Goal: Information Seeking & Learning: Learn about a topic

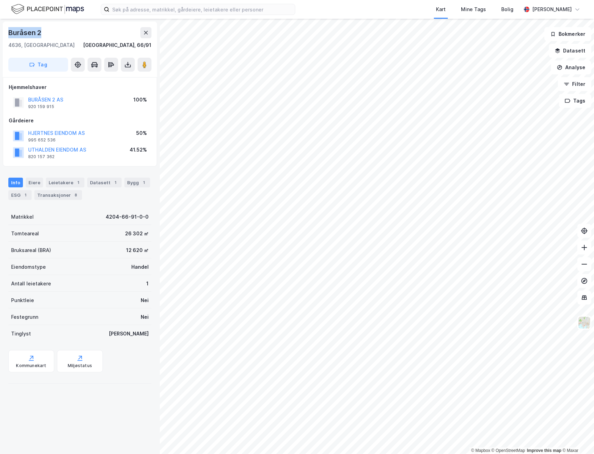
drag, startPoint x: 43, startPoint y: 28, endPoint x: 3, endPoint y: 27, distance: 40.7
click at [3, 27] on div "[STREET_ADDRESS]" at bounding box center [80, 50] width 154 height 56
copy div "Buråsen 2"
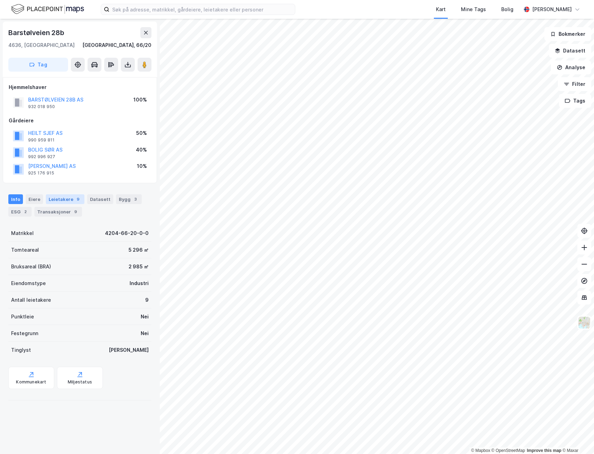
click at [71, 195] on div "Leietakere 9" at bounding box center [65, 199] width 39 height 10
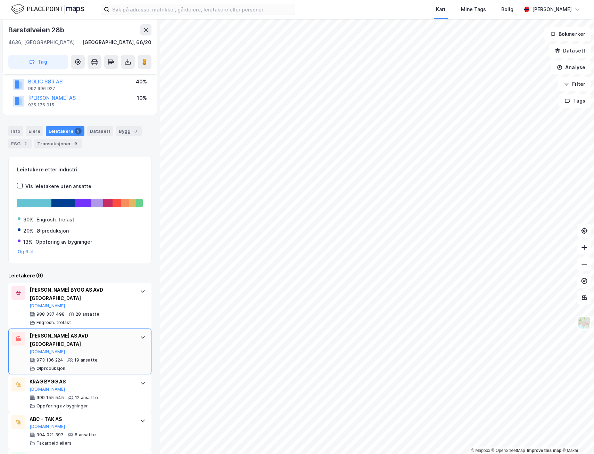
scroll to position [69, 0]
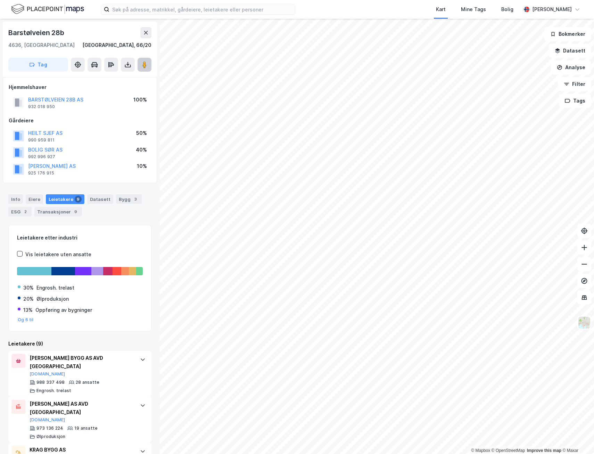
click at [140, 65] on button at bounding box center [145, 65] width 14 height 14
click at [0, 0] on button "HEILT SJEF AS" at bounding box center [0, 0] width 0 height 0
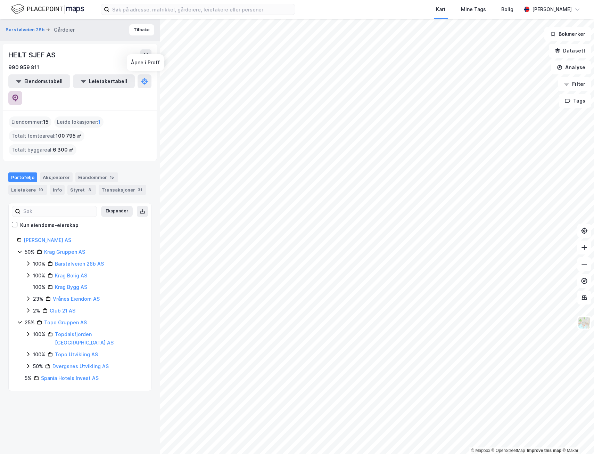
click at [19, 94] on icon at bounding box center [15, 97] width 7 height 7
click at [594, 349] on html "Kart Mine Tags Bolig [PERSON_NAME] © Mapbox © OpenStreetMap Improve this map © …" at bounding box center [297, 227] width 594 height 454
click at [131, 32] on button "Tilbake" at bounding box center [141, 29] width 25 height 11
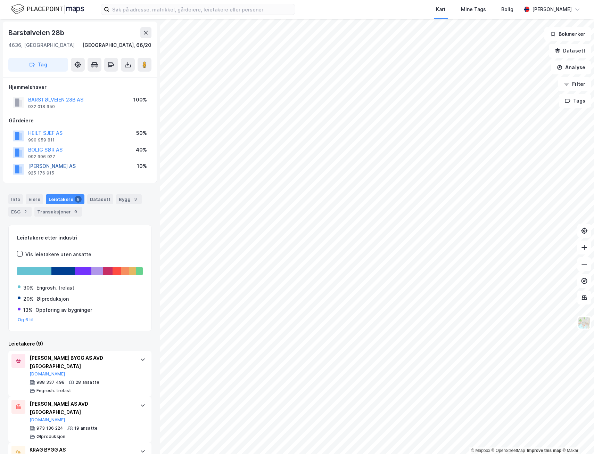
click at [0, 0] on button "[PERSON_NAME] AS" at bounding box center [0, 0] width 0 height 0
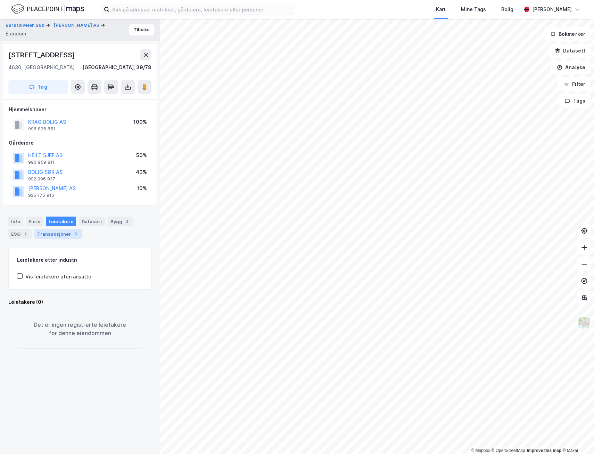
click at [51, 230] on div "Transaksjoner 5" at bounding box center [58, 234] width 48 height 10
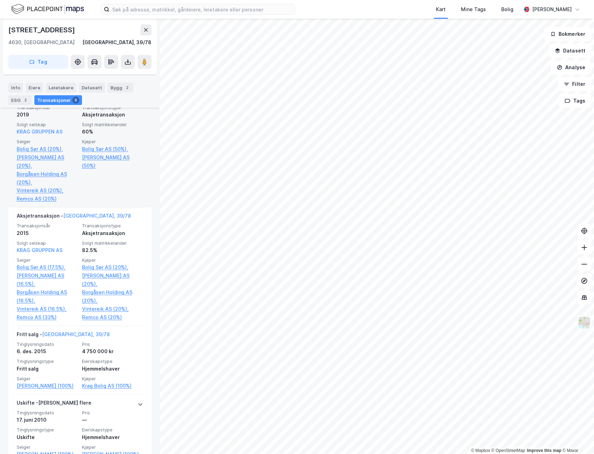
scroll to position [365, 0]
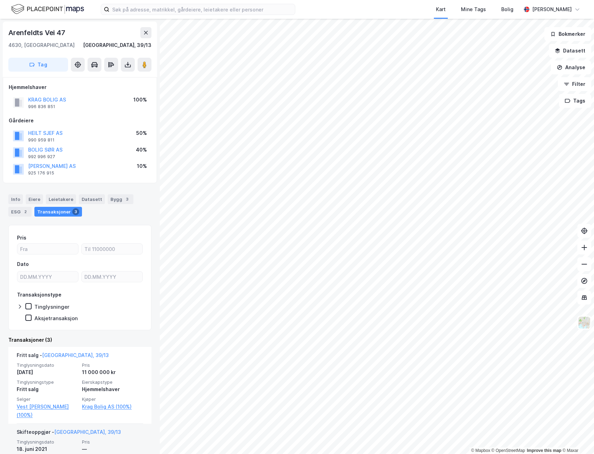
scroll to position [131, 0]
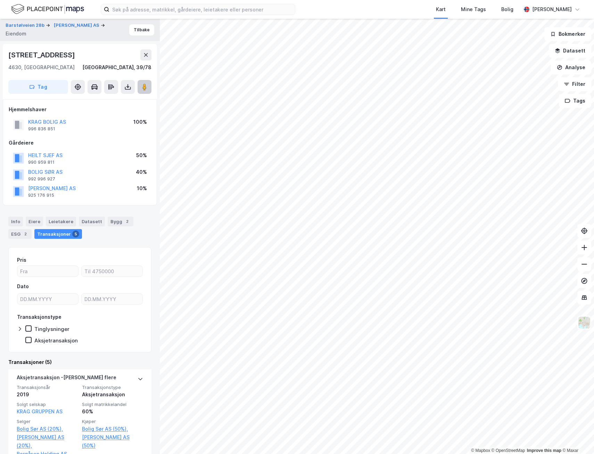
click at [139, 84] on button at bounding box center [145, 87] width 14 height 14
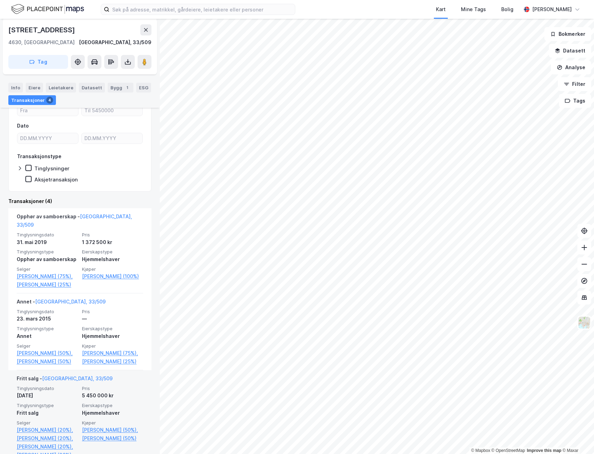
scroll to position [104, 0]
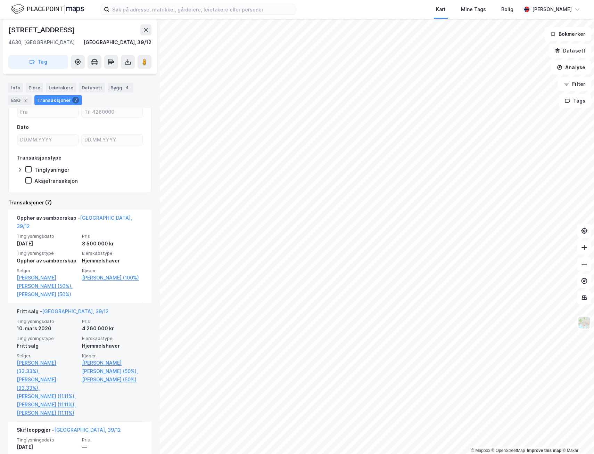
scroll to position [69, 0]
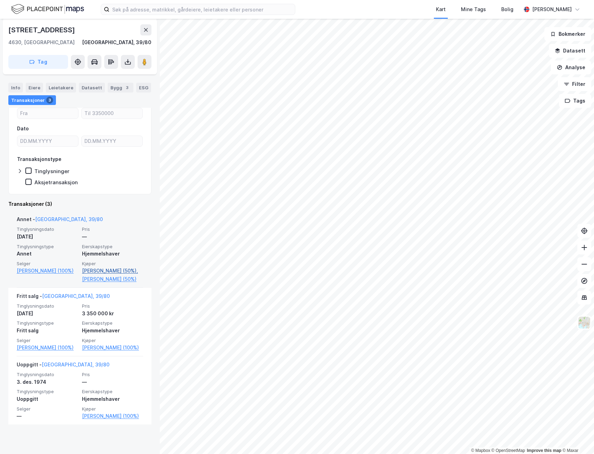
scroll to position [85, 0]
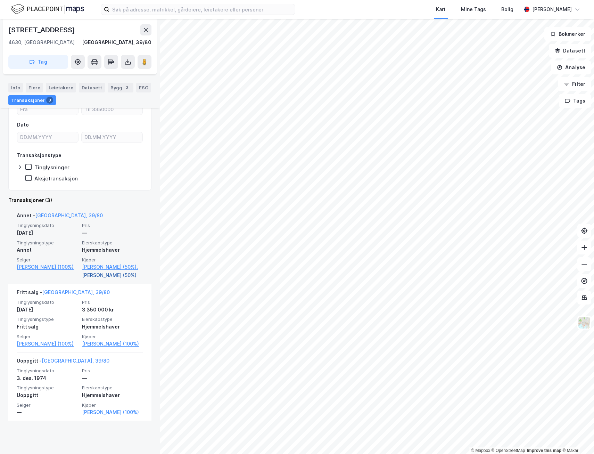
click at [102, 279] on link "[PERSON_NAME] (50%)" at bounding box center [112, 275] width 61 height 8
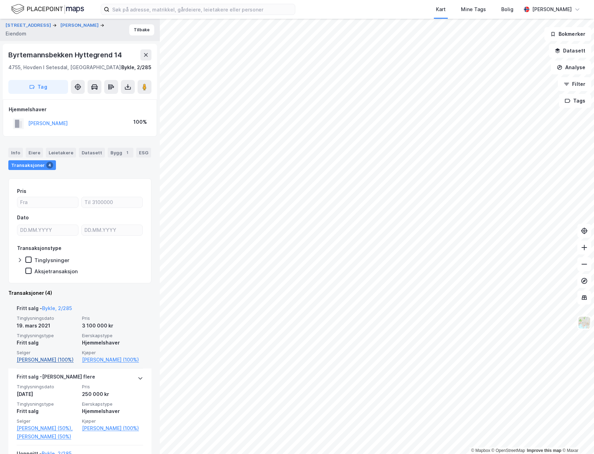
click at [48, 359] on link "[PERSON_NAME] (100%)" at bounding box center [47, 359] width 61 height 8
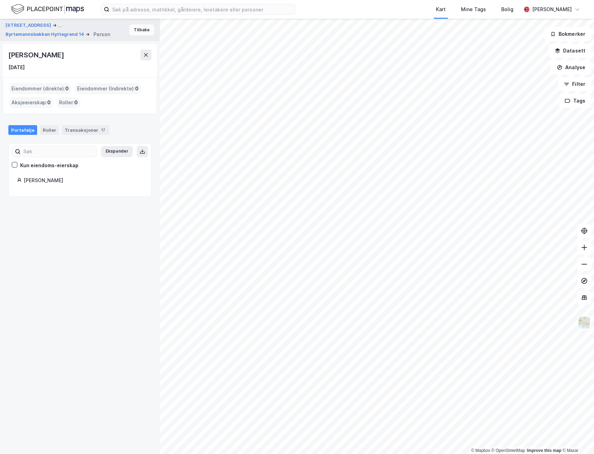
click at [136, 28] on button "Tilbake" at bounding box center [141, 29] width 25 height 11
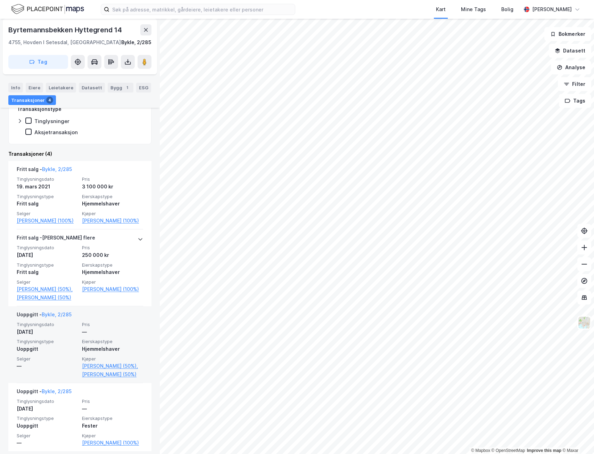
scroll to position [161, 0]
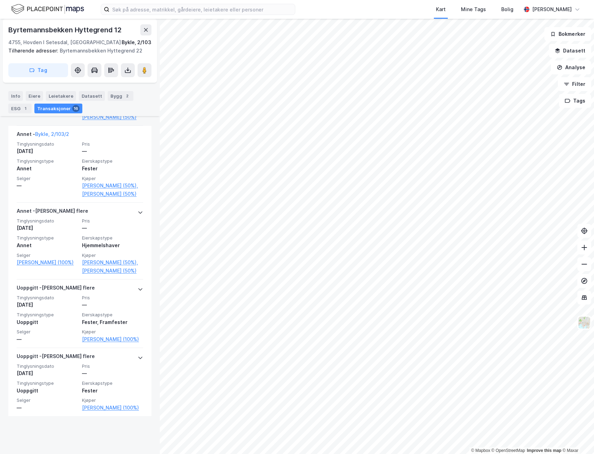
scroll to position [1224, 0]
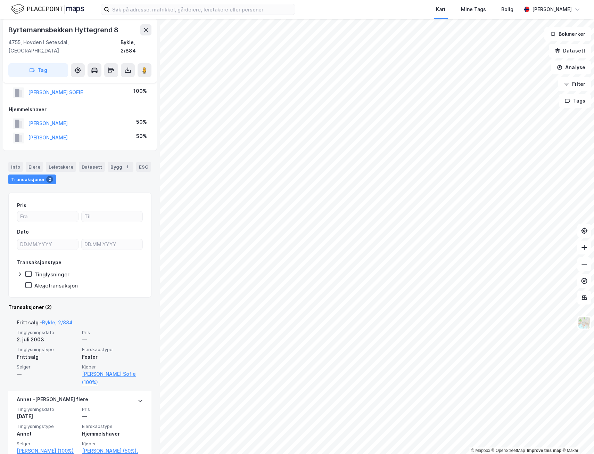
scroll to position [22, 0]
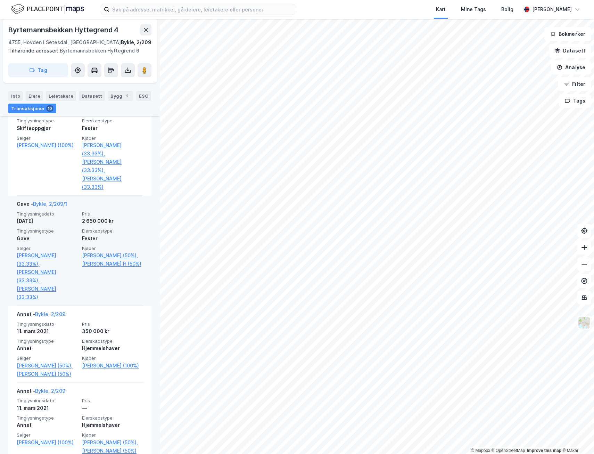
scroll to position [243, 0]
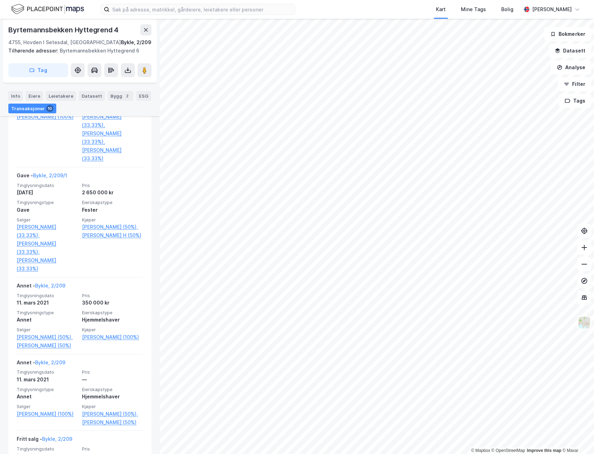
click at [351, 453] on html "Kart Mine Tags Bolig [PERSON_NAME] © Mapbox © OpenStreetMap Improve this map © …" at bounding box center [297, 227] width 594 height 454
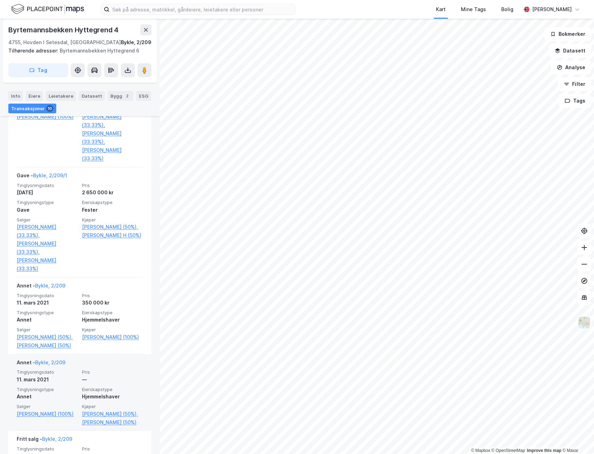
click at [113, 369] on div "© Mapbox © OpenStreetMap Improve this map © Maxar Byrtemannsbekken [STREET_ADDR…" at bounding box center [297, 236] width 594 height 435
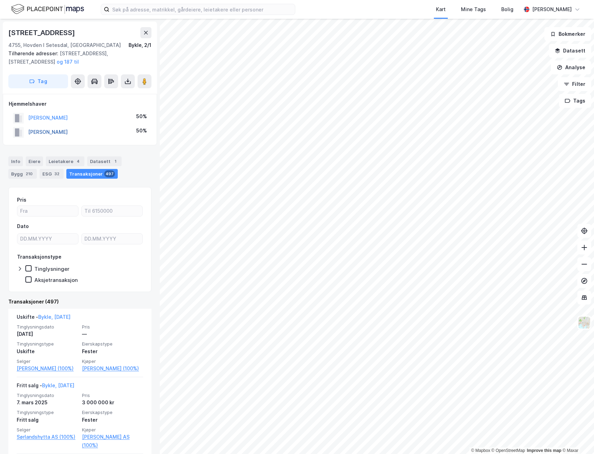
click at [0, 0] on button "[PERSON_NAME]" at bounding box center [0, 0] width 0 height 0
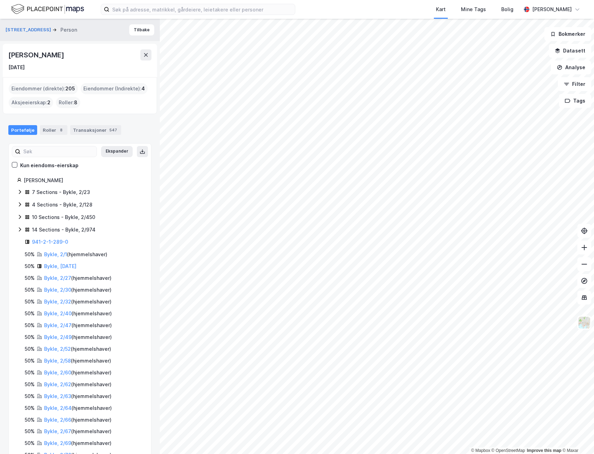
drag, startPoint x: 56, startPoint y: 56, endPoint x: 0, endPoint y: 52, distance: 56.8
click at [0, 52] on html "Kart Mine Tags Bolig [PERSON_NAME] © Mapbox © OpenStreetMap Improve this map © …" at bounding box center [297, 227] width 594 height 454
click at [53, 56] on div "[PERSON_NAME]" at bounding box center [36, 54] width 57 height 11
click at [52, 56] on div "[PERSON_NAME]" at bounding box center [36, 54] width 57 height 11
